Goal: Information Seeking & Learning: Learn about a topic

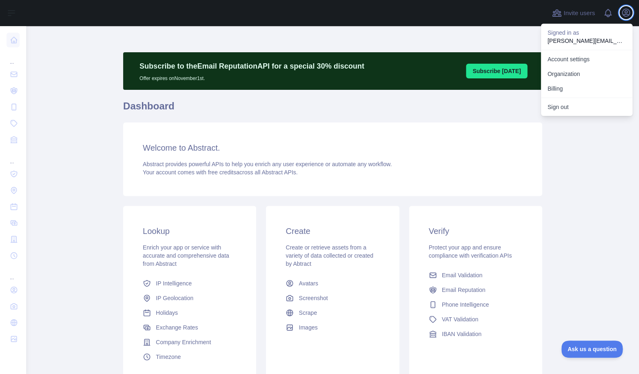
click at [625, 8] on icon "button" at bounding box center [626, 13] width 10 height 10
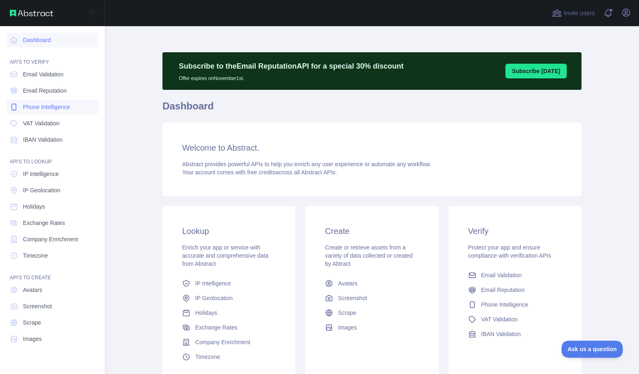
click at [48, 108] on span "Phone Intelligence" at bounding box center [46, 107] width 47 height 8
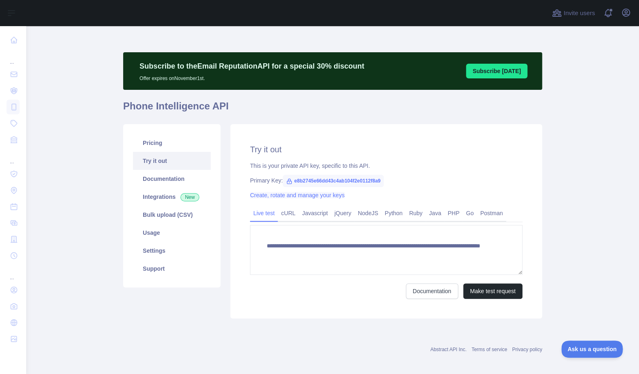
click at [296, 194] on link "Create, rotate and manage your keys" at bounding box center [297, 195] width 94 height 7
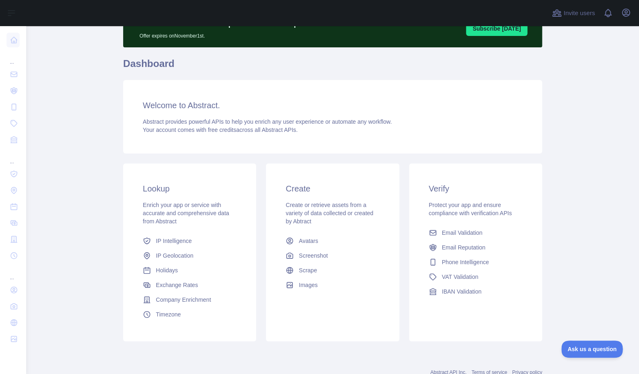
scroll to position [44, 0]
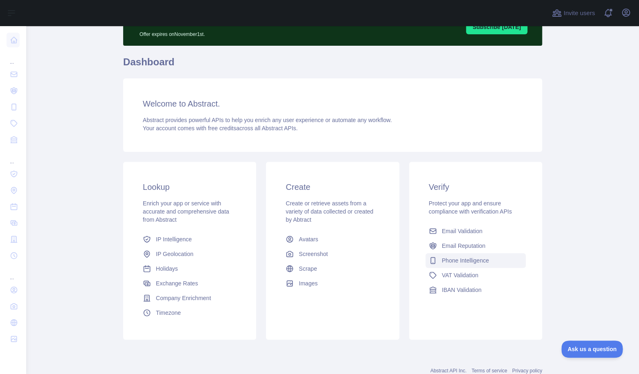
click at [462, 262] on span "Phone Intelligence" at bounding box center [464, 261] width 47 height 8
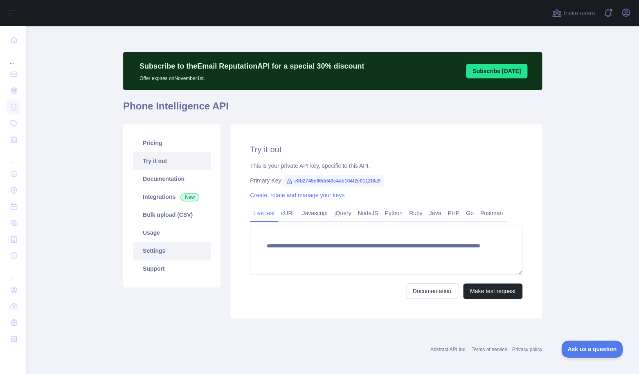
click at [161, 250] on link "Settings" at bounding box center [172, 251] width 78 height 18
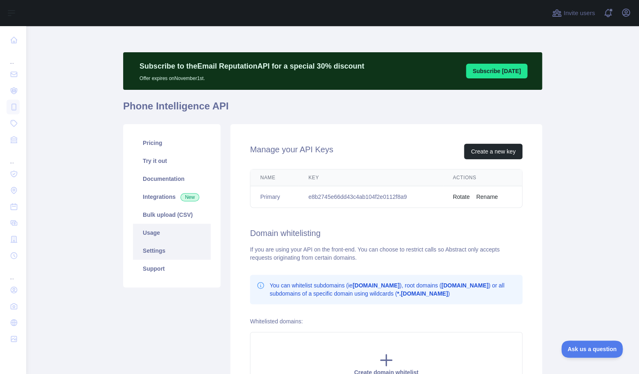
click at [184, 235] on link "Usage" at bounding box center [172, 233] width 78 height 18
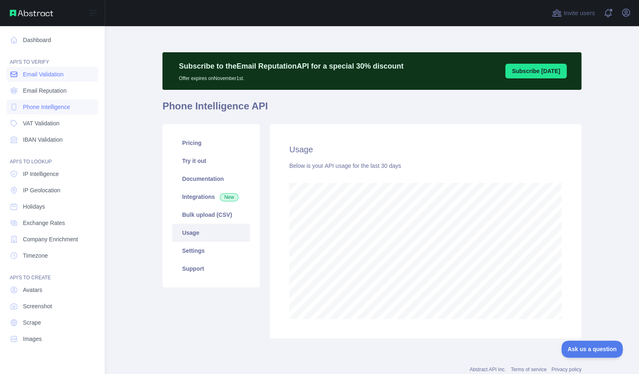
scroll to position [408446, 408260]
click at [29, 40] on link "Dashboard" at bounding box center [53, 40] width 92 height 15
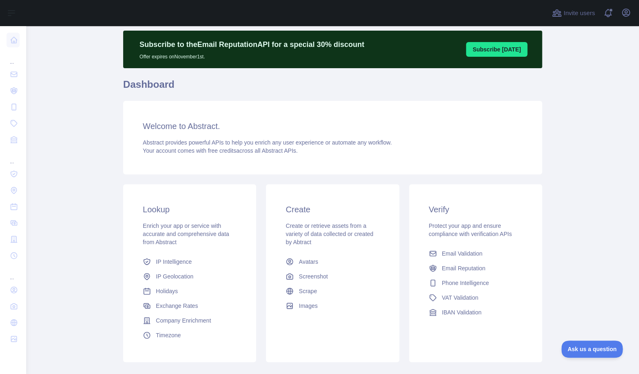
scroll to position [30, 0]
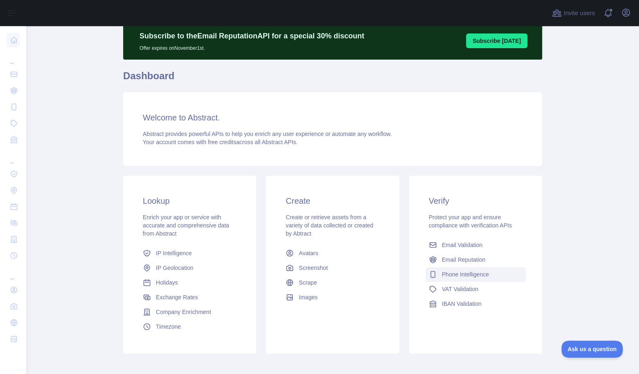
click at [462, 270] on link "Phone Intelligence" at bounding box center [475, 274] width 100 height 15
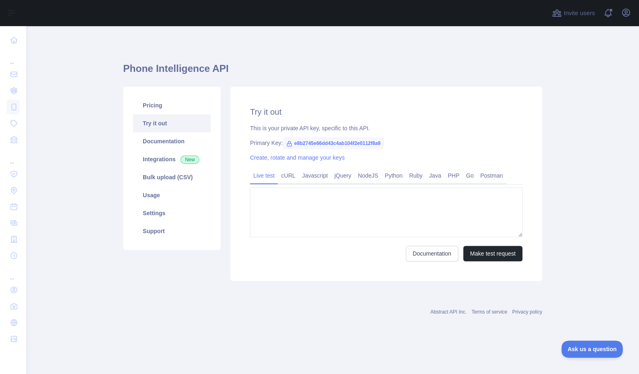
type textarea "**********"
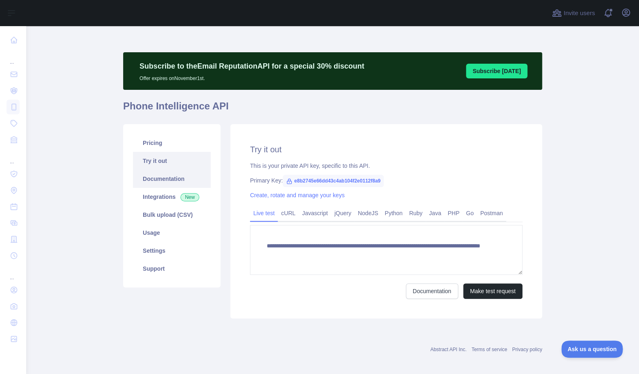
click at [173, 176] on link "Documentation" at bounding box center [172, 179] width 78 height 18
click at [621, 12] on icon "button" at bounding box center [626, 13] width 10 height 10
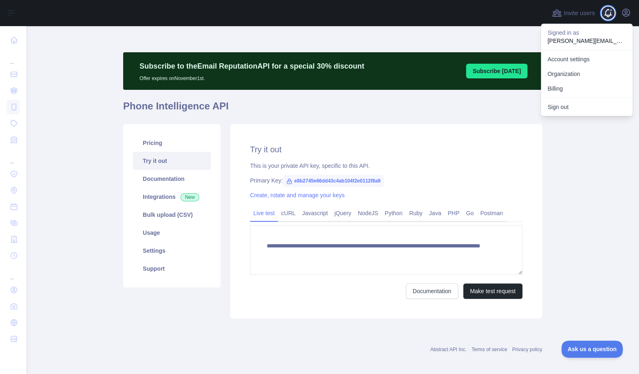
click at [614, 12] on span at bounding box center [611, 13] width 16 height 26
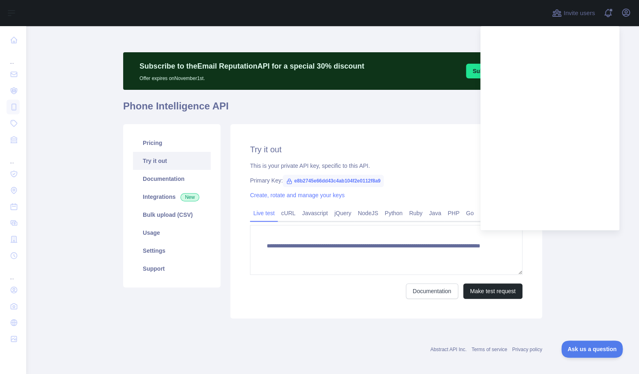
click at [105, 170] on main "**********" at bounding box center [332, 200] width 612 height 348
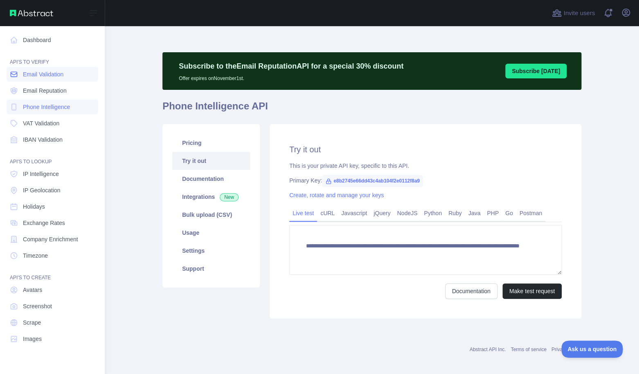
click at [47, 80] on link "Email Validation" at bounding box center [53, 74] width 92 height 15
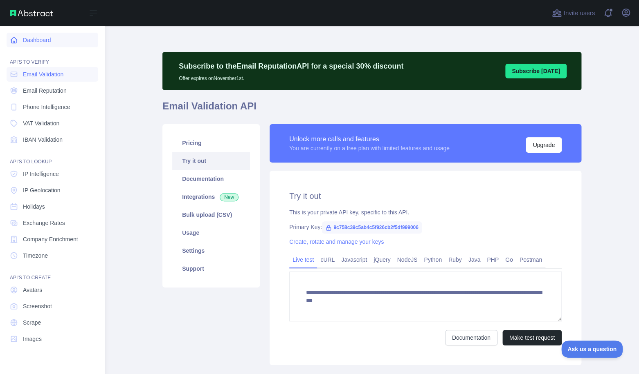
click at [31, 44] on link "Dashboard" at bounding box center [53, 40] width 92 height 15
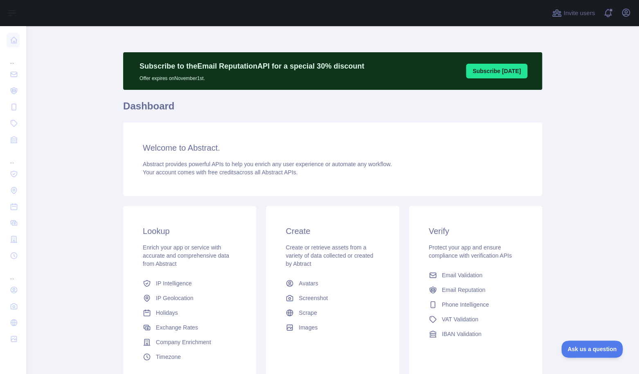
scroll to position [7, 0]
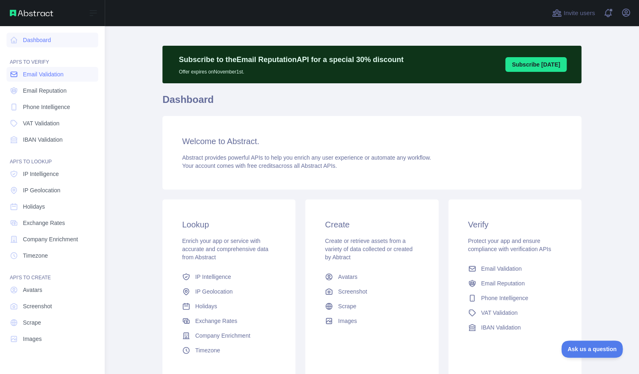
click at [29, 77] on span "Email Validation" at bounding box center [43, 74] width 40 height 8
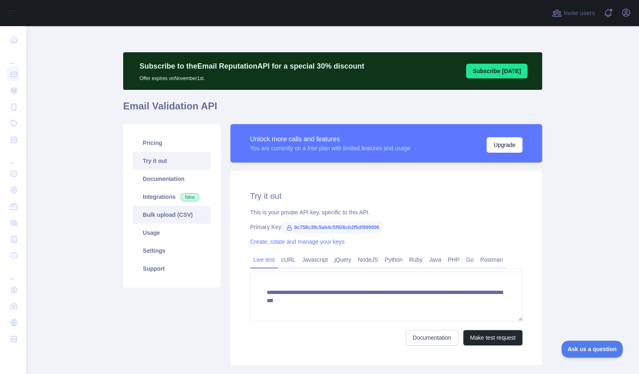
scroll to position [50, 0]
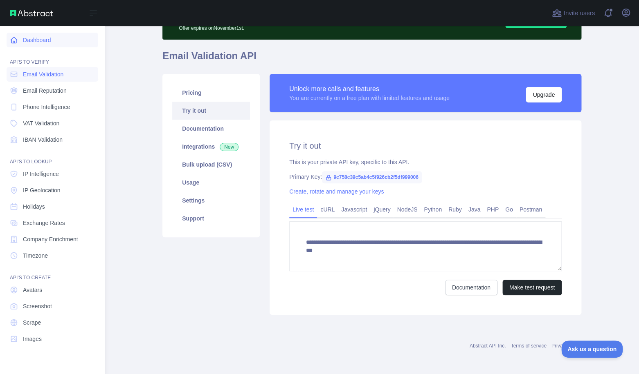
click at [38, 44] on link "Dashboard" at bounding box center [53, 40] width 92 height 15
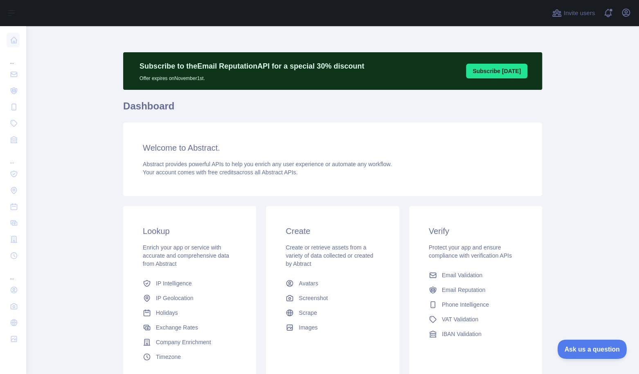
click at [571, 350] on span "Ask us a question" at bounding box center [587, 348] width 61 height 6
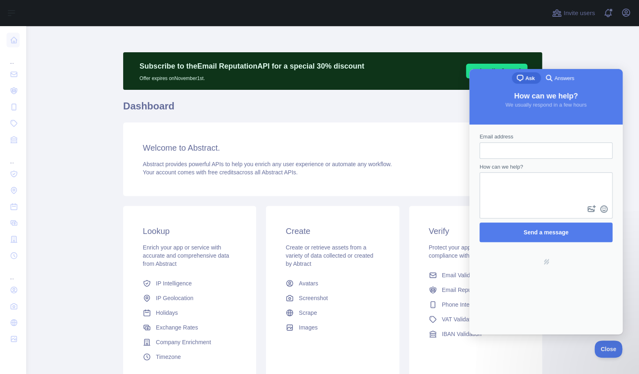
click at [578, 50] on main "Subscribe to the Email Reputation API for a special 30 % discount Offer expires…" at bounding box center [332, 200] width 612 height 348
click at [596, 43] on main "Subscribe to the Email Reputation API for a special 30 % discount Offer expires…" at bounding box center [332, 200] width 612 height 348
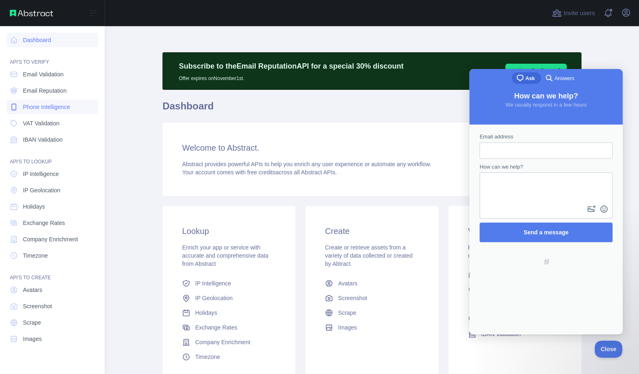
click at [50, 111] on span "Phone Intelligence" at bounding box center [46, 107] width 47 height 8
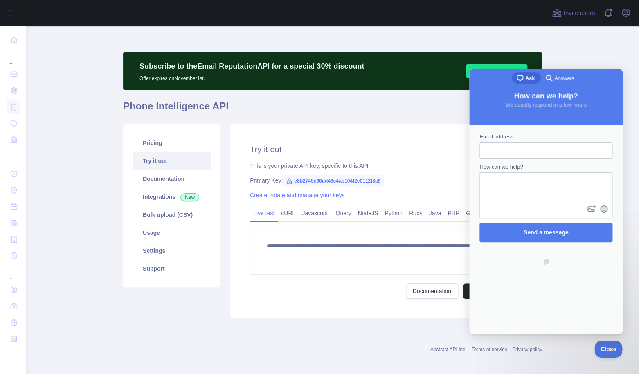
click at [339, 180] on span "e8b2745e66dd43c4ab104f2e0112f8a9" at bounding box center [332, 181] width 101 height 12
click at [603, 345] on button "Close" at bounding box center [606, 348] width 28 height 17
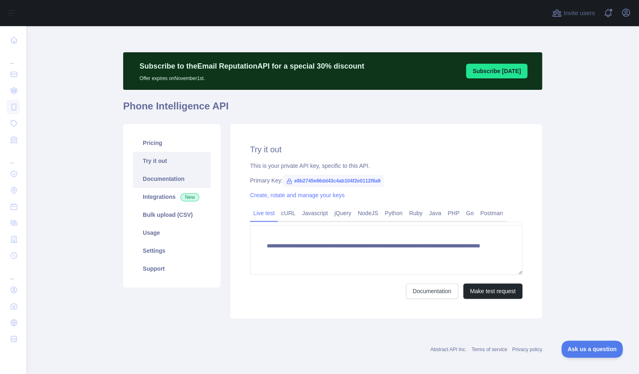
click at [164, 180] on link "Documentation" at bounding box center [172, 179] width 78 height 18
click at [605, 14] on span at bounding box center [611, 13] width 16 height 26
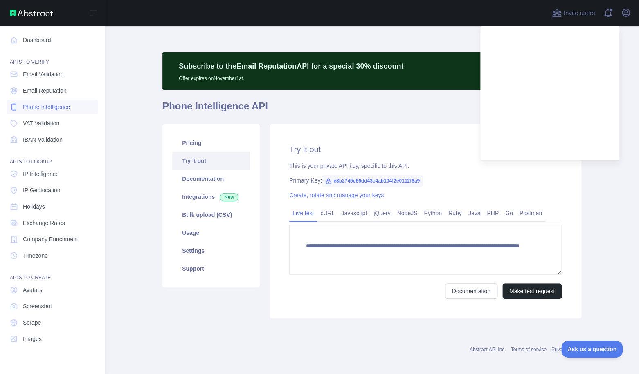
click at [37, 112] on link "Phone Intelligence" at bounding box center [53, 107] width 92 height 15
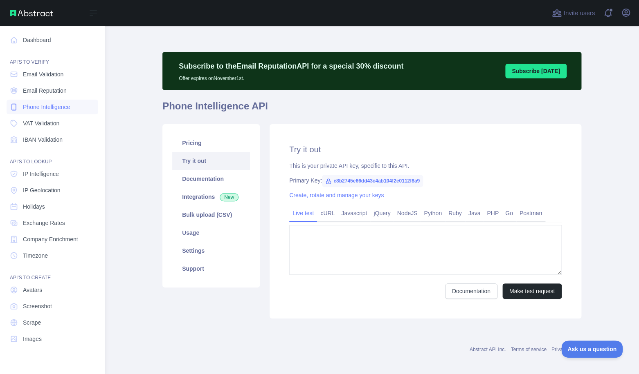
type textarea "**********"
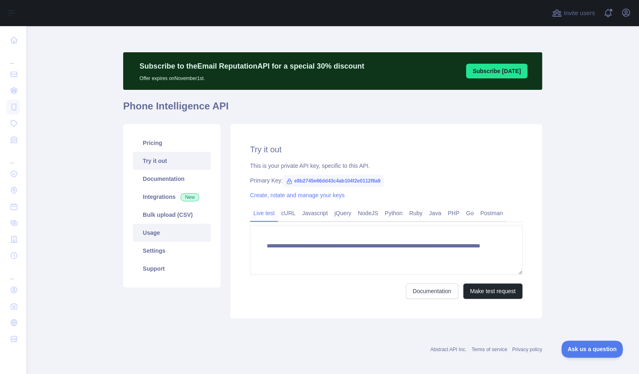
click at [154, 236] on link "Usage" at bounding box center [172, 233] width 78 height 18
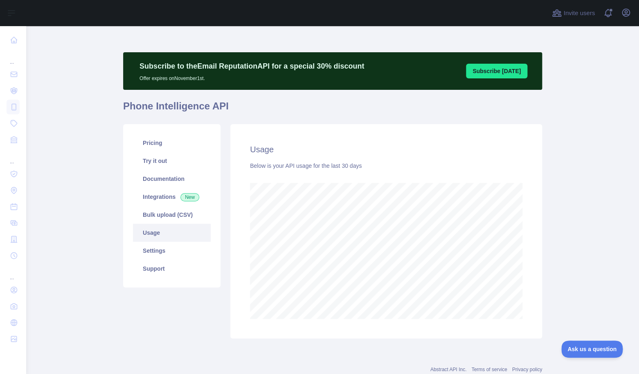
scroll to position [348, 612]
click at [160, 248] on link "Settings" at bounding box center [172, 251] width 78 height 18
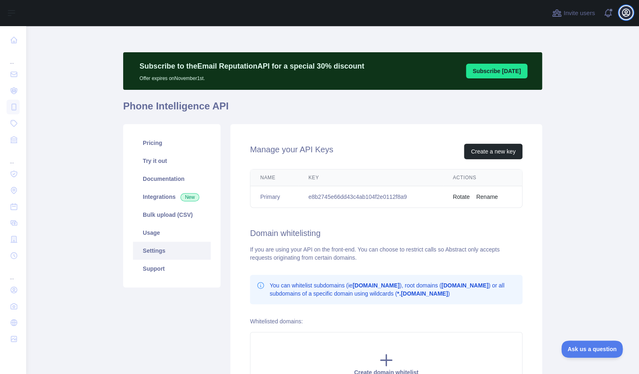
click at [624, 15] on icon "button" at bounding box center [626, 13] width 10 height 10
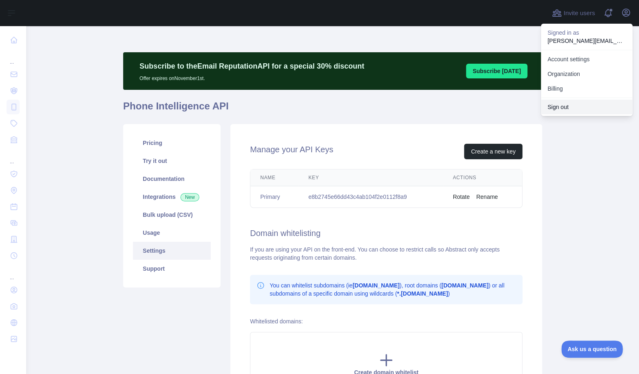
click at [569, 106] on button "Sign out" at bounding box center [586, 107] width 92 height 15
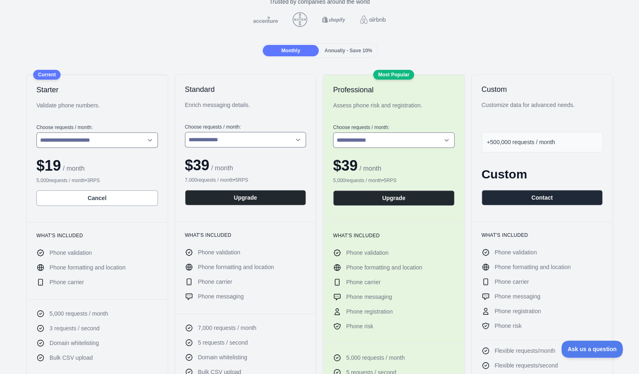
scroll to position [83, 0]
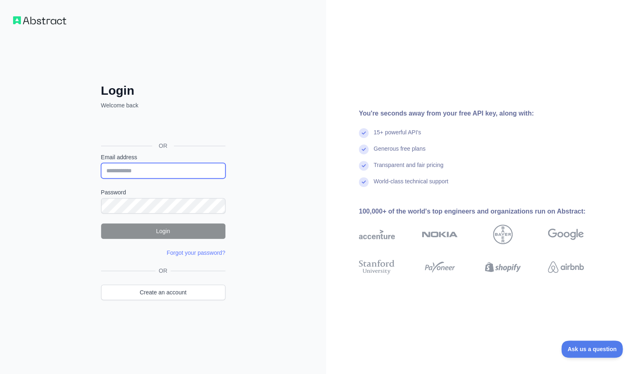
click at [186, 176] on input "Email address" at bounding box center [163, 171] width 124 height 16
click at [175, 129] on div "Sign in with Google. Opens in new tab" at bounding box center [162, 128] width 123 height 18
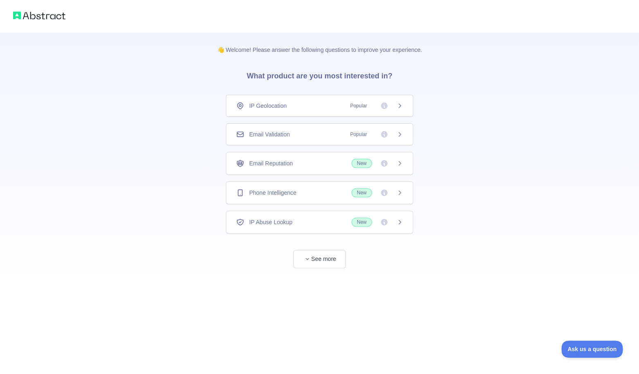
click at [284, 199] on div "Phone Intelligence New" at bounding box center [319, 193] width 187 height 23
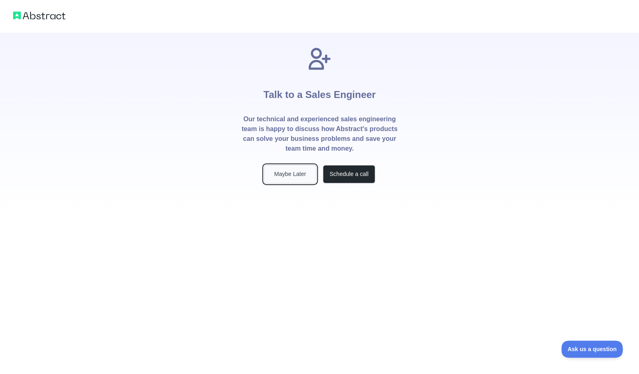
click at [291, 176] on button "Maybe Later" at bounding box center [290, 174] width 52 height 18
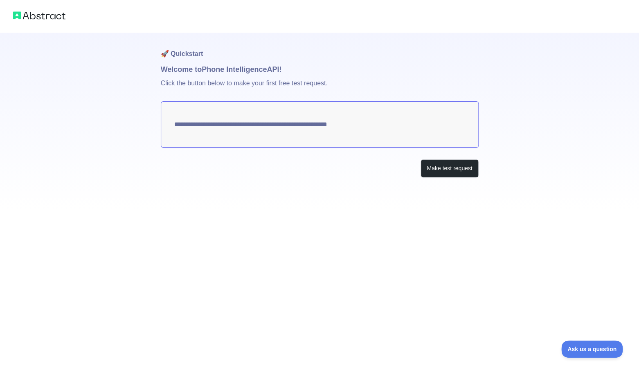
click at [51, 17] on img at bounding box center [39, 15] width 52 height 11
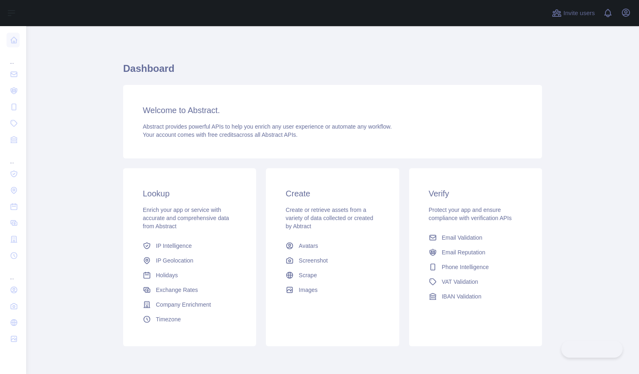
click at [623, 17] on icon "button" at bounding box center [626, 13] width 10 height 10
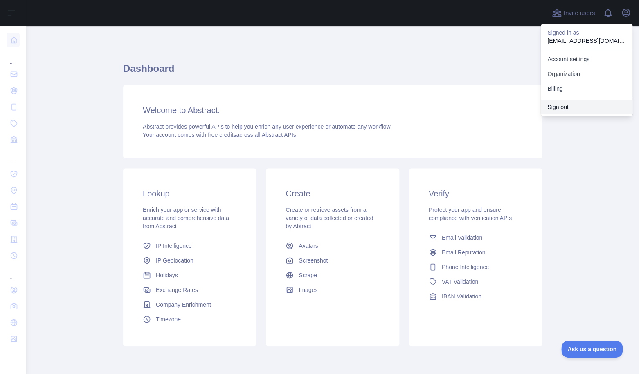
click at [570, 108] on button "Sign out" at bounding box center [586, 107] width 92 height 15
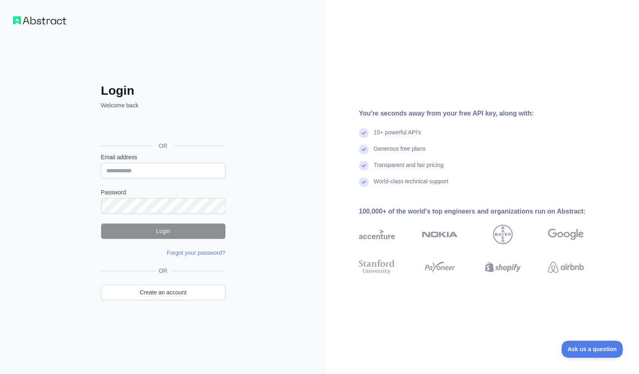
click at [183, 130] on div "Sign in with Google. Opens in new tab" at bounding box center [162, 128] width 123 height 18
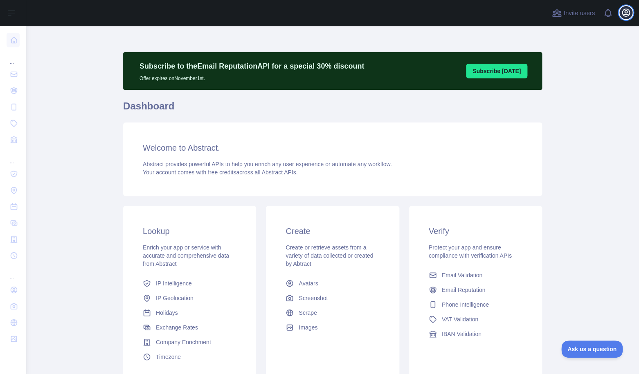
click at [625, 15] on icon "button" at bounding box center [626, 13] width 10 height 10
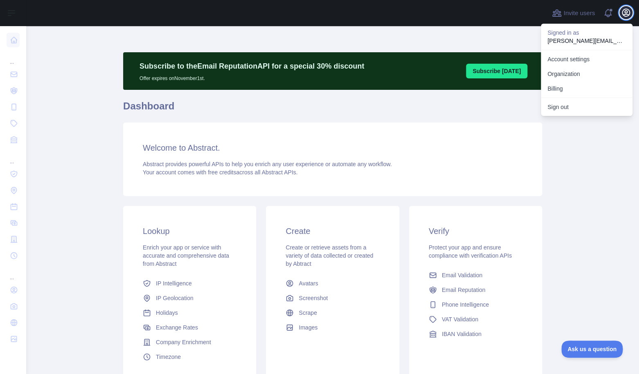
click at [625, 14] on icon "button" at bounding box center [625, 12] width 7 height 7
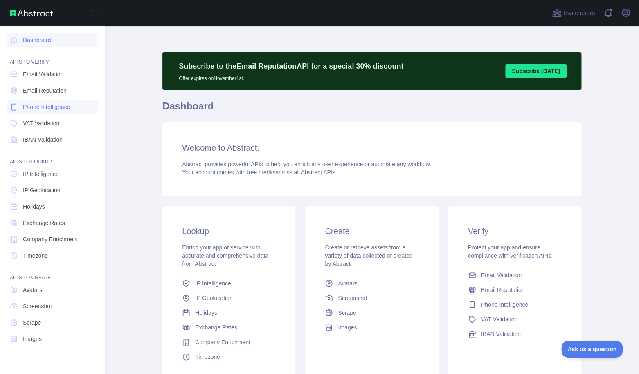
click at [38, 108] on span "Phone Intelligence" at bounding box center [46, 107] width 47 height 8
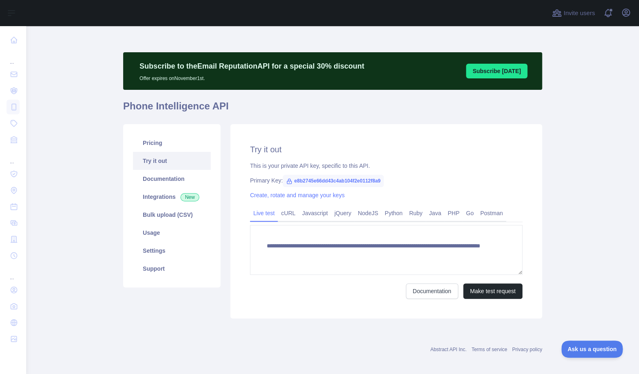
click at [309, 180] on span "e8b2745e66dd43c4ab104f2e0112f8a9" at bounding box center [332, 181] width 101 height 12
copy span "e8b2745e66dd43c4ab104f2e0112f8a9"
click at [184, 249] on link "Settings" at bounding box center [172, 251] width 78 height 18
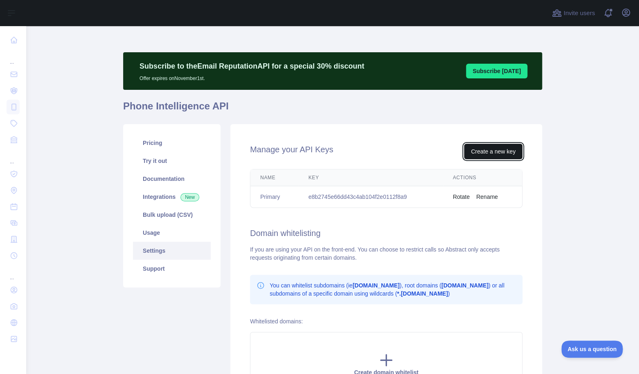
click at [482, 154] on button "Create a new key" at bounding box center [493, 152] width 58 height 16
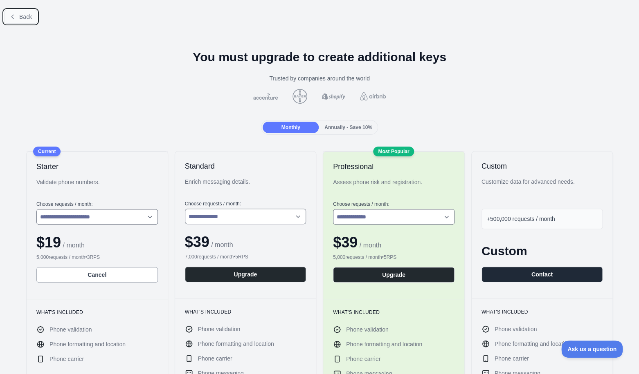
click at [30, 21] on button "Back" at bounding box center [20, 17] width 33 height 14
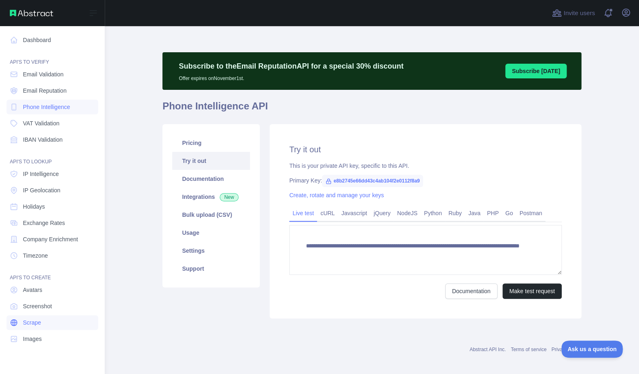
click at [40, 327] on link "Scrape" at bounding box center [53, 323] width 92 height 15
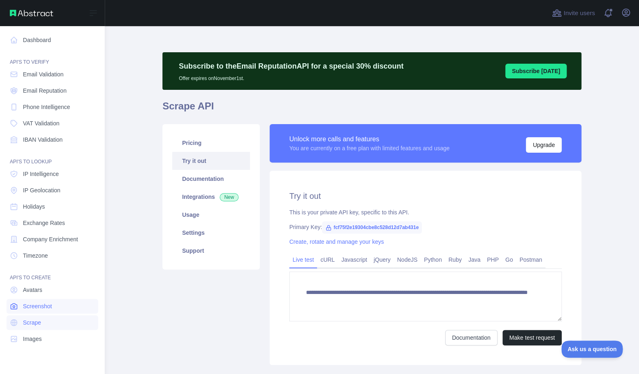
click at [40, 307] on span "Screenshot" at bounding box center [37, 307] width 29 height 8
click at [43, 258] on span "Timezone" at bounding box center [35, 256] width 25 height 8
click at [48, 240] on span "Company Enrichment" at bounding box center [50, 239] width 55 height 8
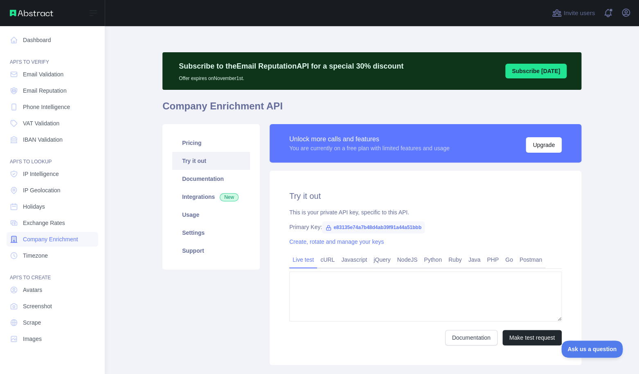
type textarea "**********"
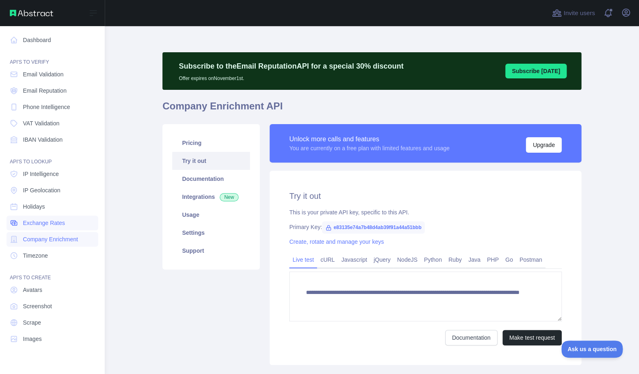
click at [47, 224] on span "Exchange Rates" at bounding box center [44, 223] width 42 height 8
click at [48, 232] on nav "Dashboard API'S TO VERIFY Email Validation Email Reputation Phone Intelligence …" at bounding box center [53, 193] width 92 height 335
click at [55, 238] on span "Company Enrichment" at bounding box center [50, 239] width 55 height 8
click at [61, 144] on link "IBAN Validation" at bounding box center [53, 139] width 92 height 15
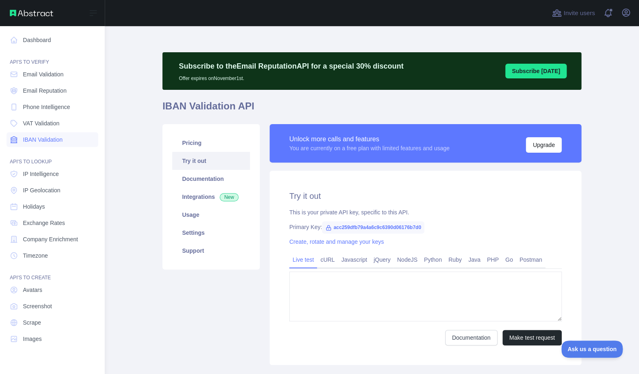
type textarea "**********"
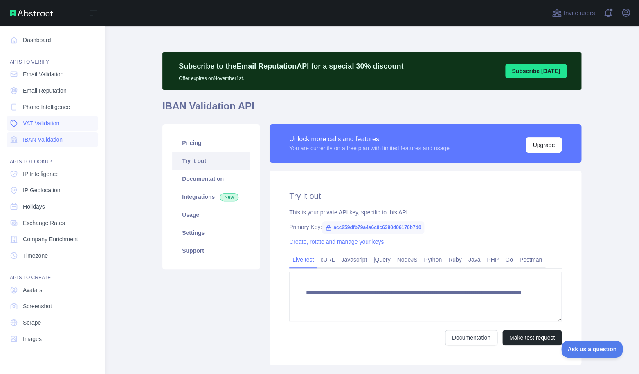
click at [57, 126] on span "VAT Validation" at bounding box center [41, 123] width 36 height 8
click at [56, 112] on link "Phone Intelligence" at bounding box center [53, 107] width 92 height 15
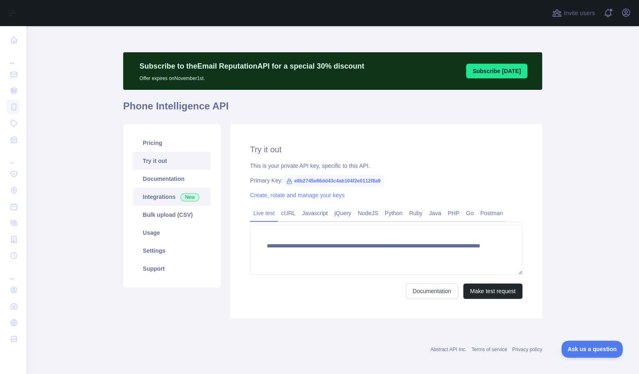
click at [174, 197] on link "Integrations New" at bounding box center [172, 197] width 78 height 18
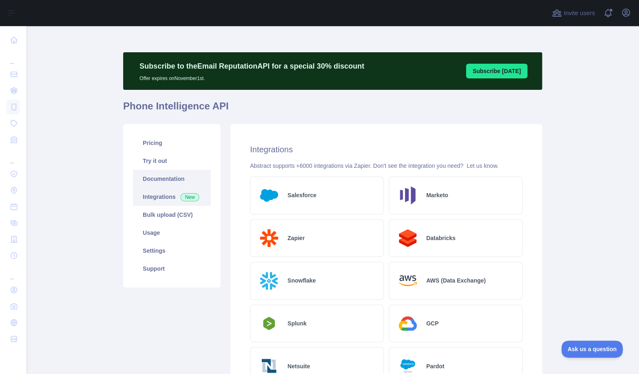
click at [177, 182] on link "Documentation" at bounding box center [172, 179] width 78 height 18
